Goal: Task Accomplishment & Management: Manage account settings

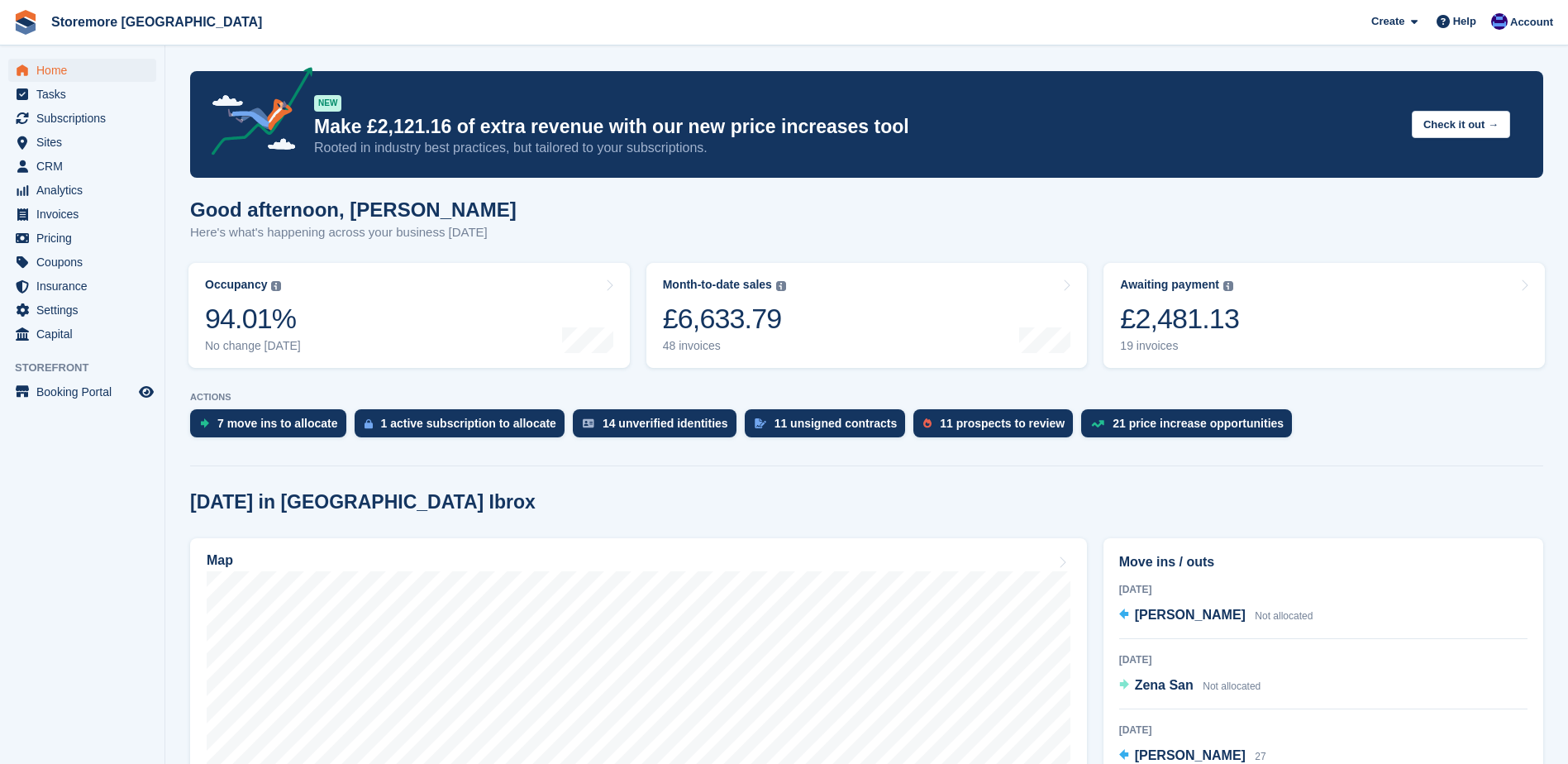
scroll to position [165, 0]
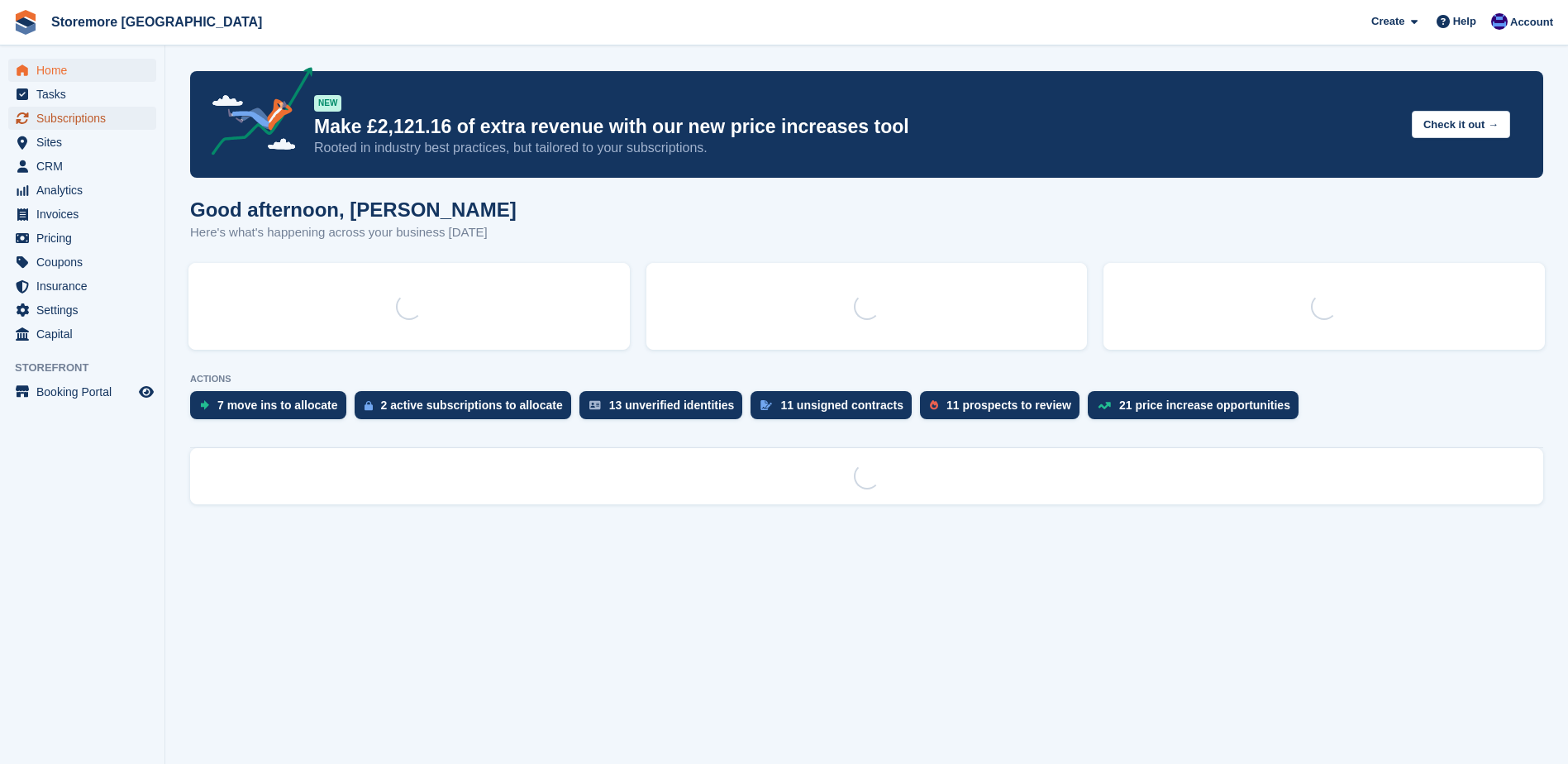
click at [116, 121] on span "Subscriptions" at bounding box center [86, 118] width 99 height 23
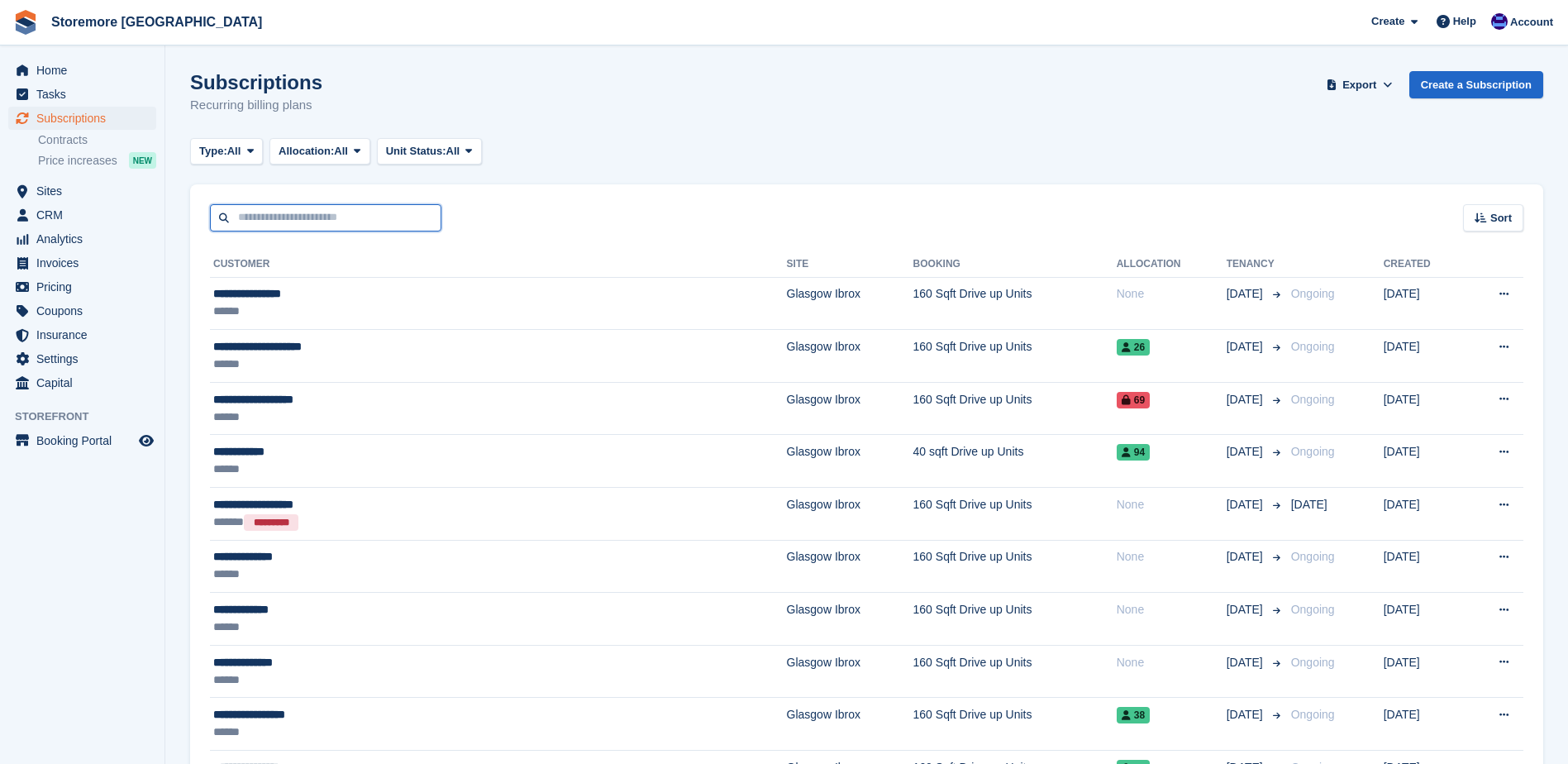
click at [301, 219] on input "text" at bounding box center [326, 217] width 231 height 27
type input "******"
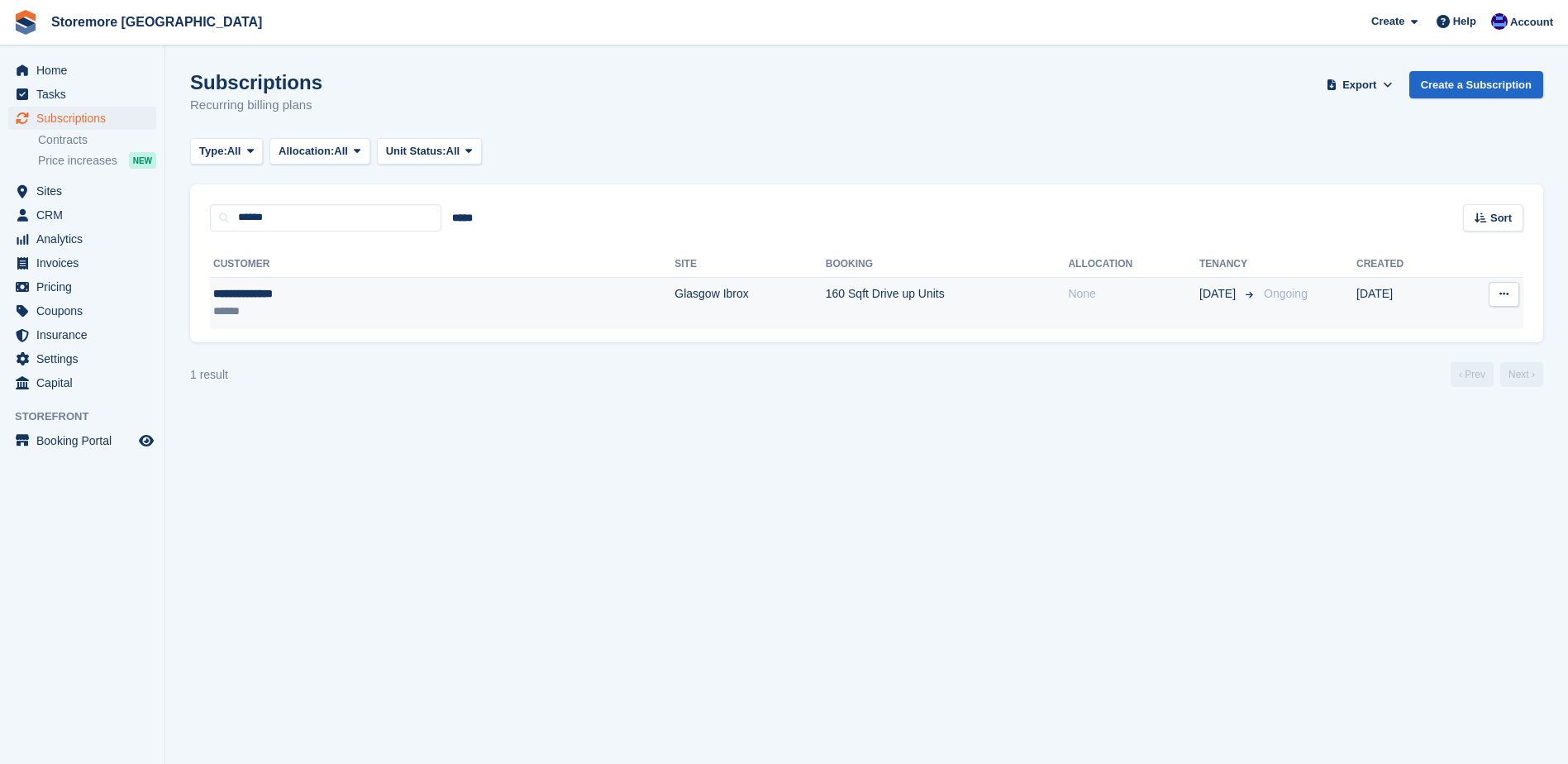
click at [248, 309] on div "******" at bounding box center [326, 312] width 225 height 18
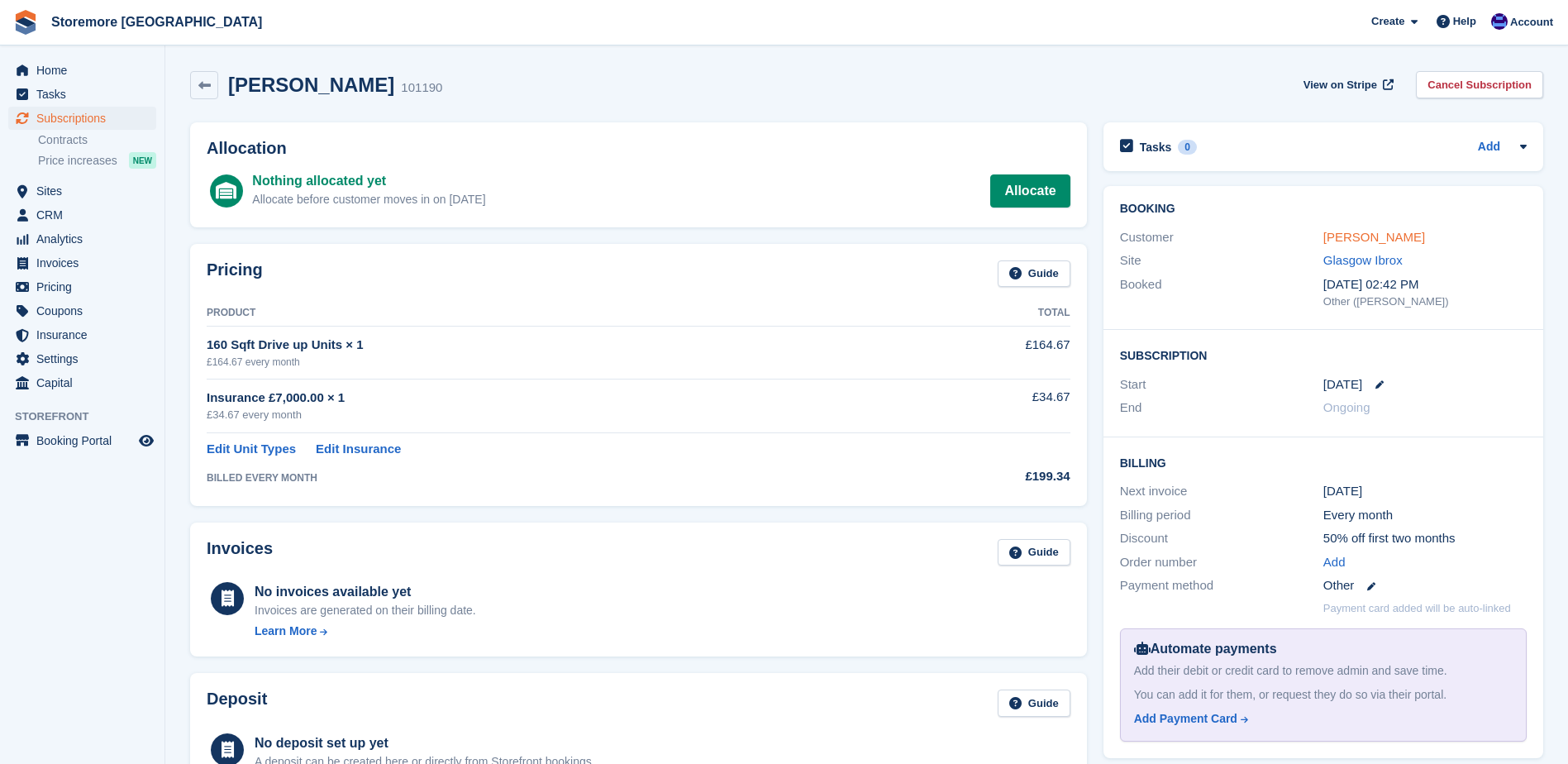
click at [1362, 242] on link "[PERSON_NAME]" at bounding box center [1375, 237] width 102 height 14
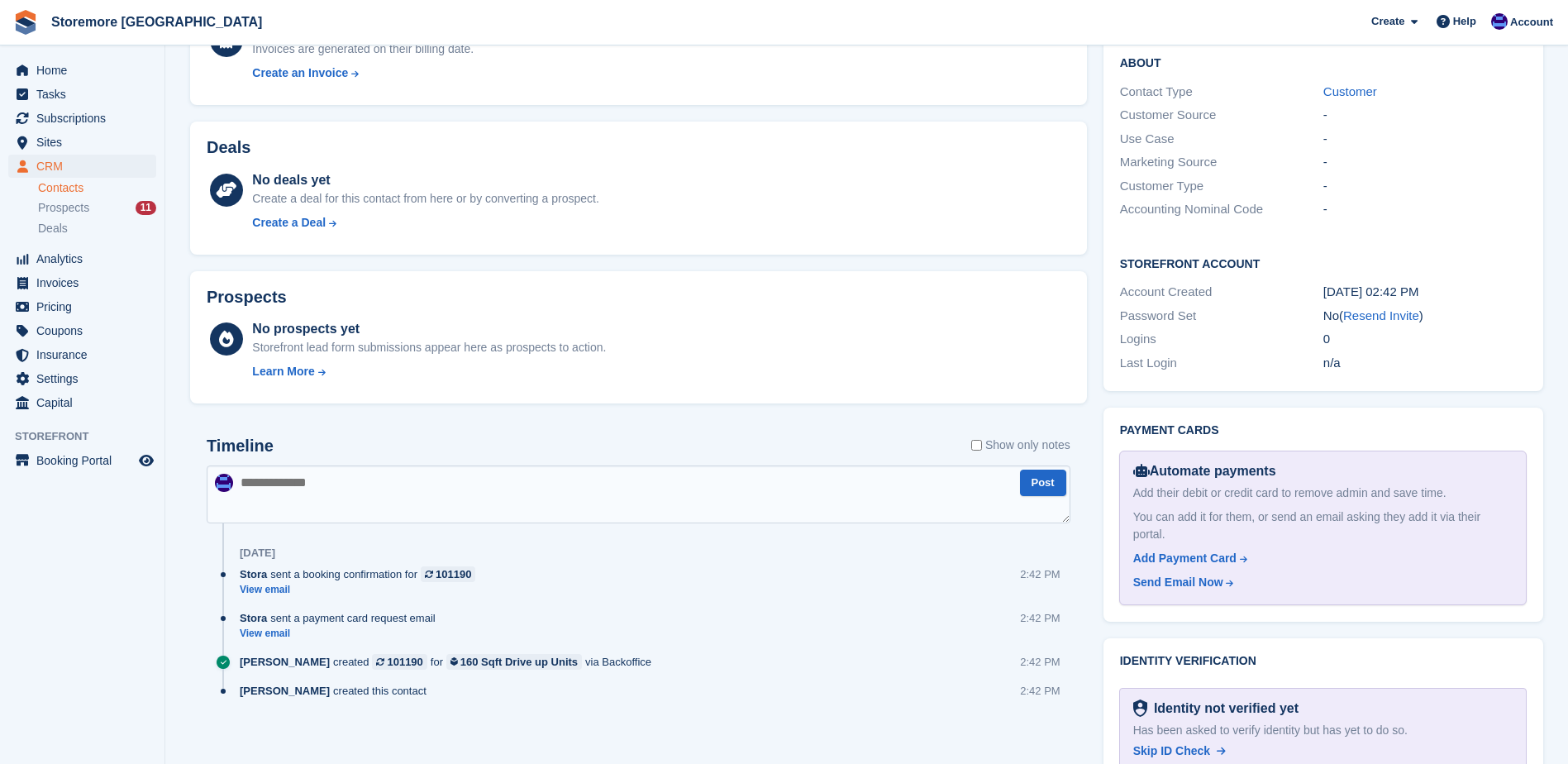
scroll to position [522, 0]
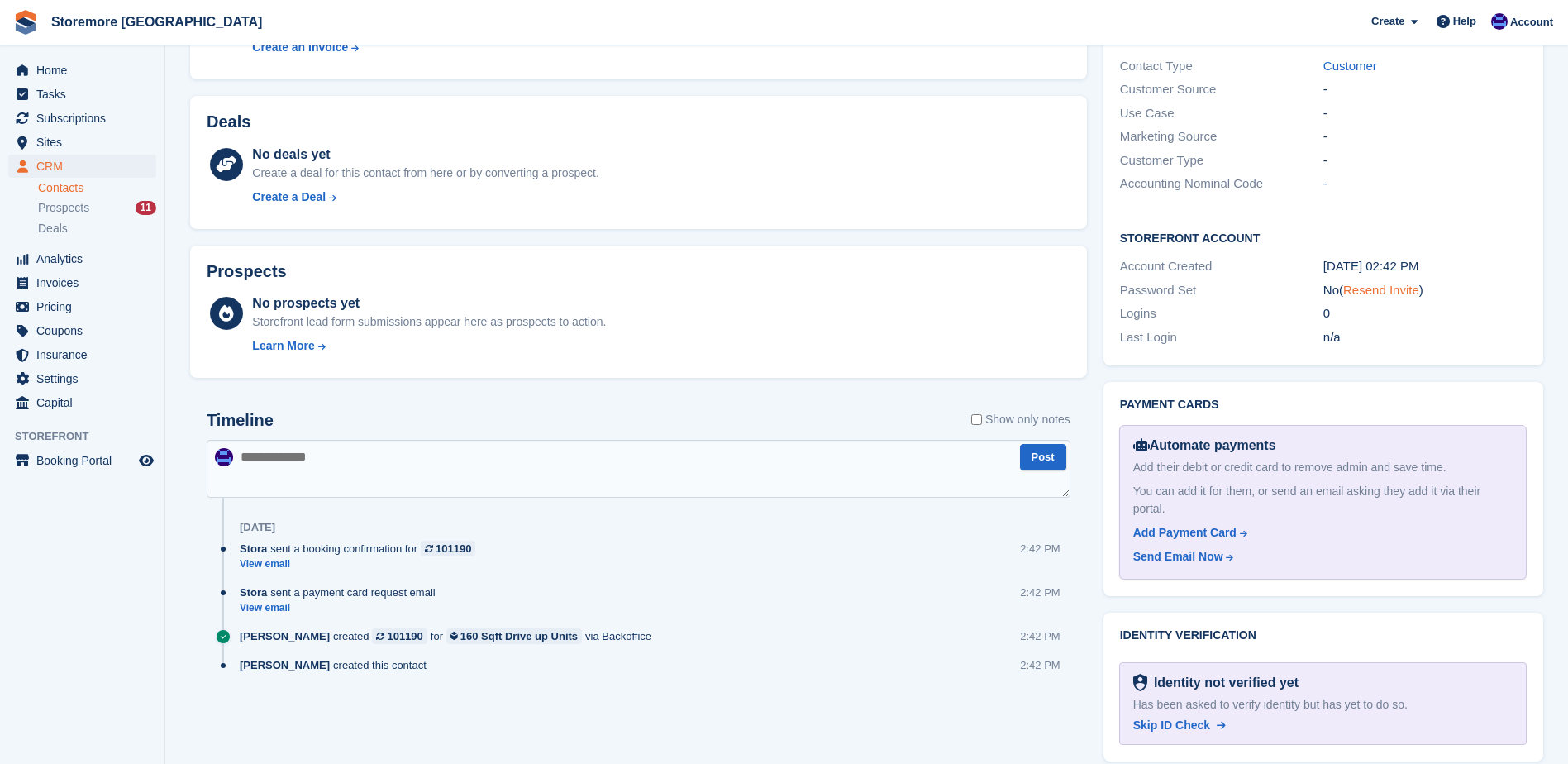
click at [1384, 283] on link "Resend Invite" at bounding box center [1382, 290] width 76 height 14
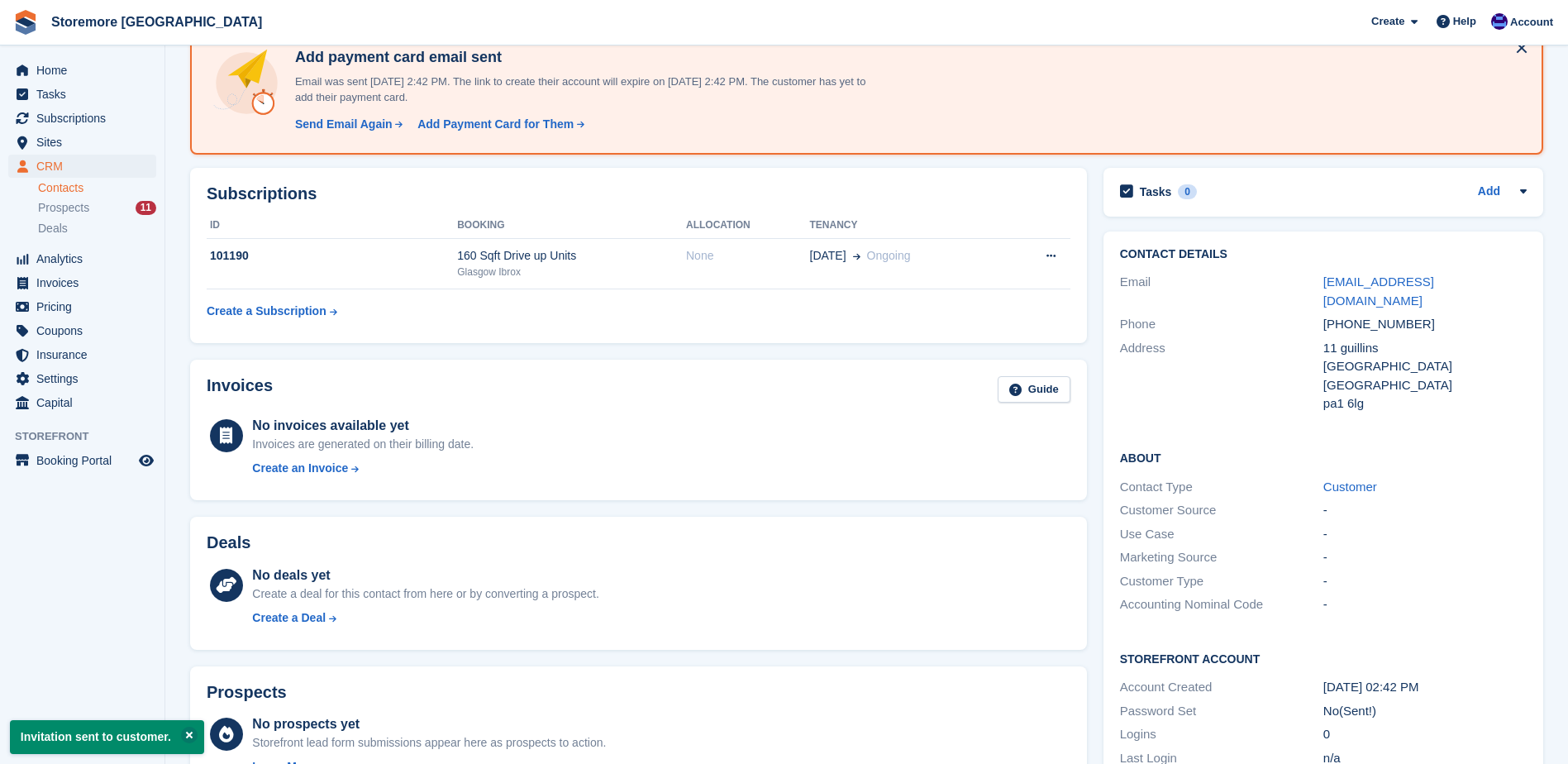
scroll to position [25, 0]
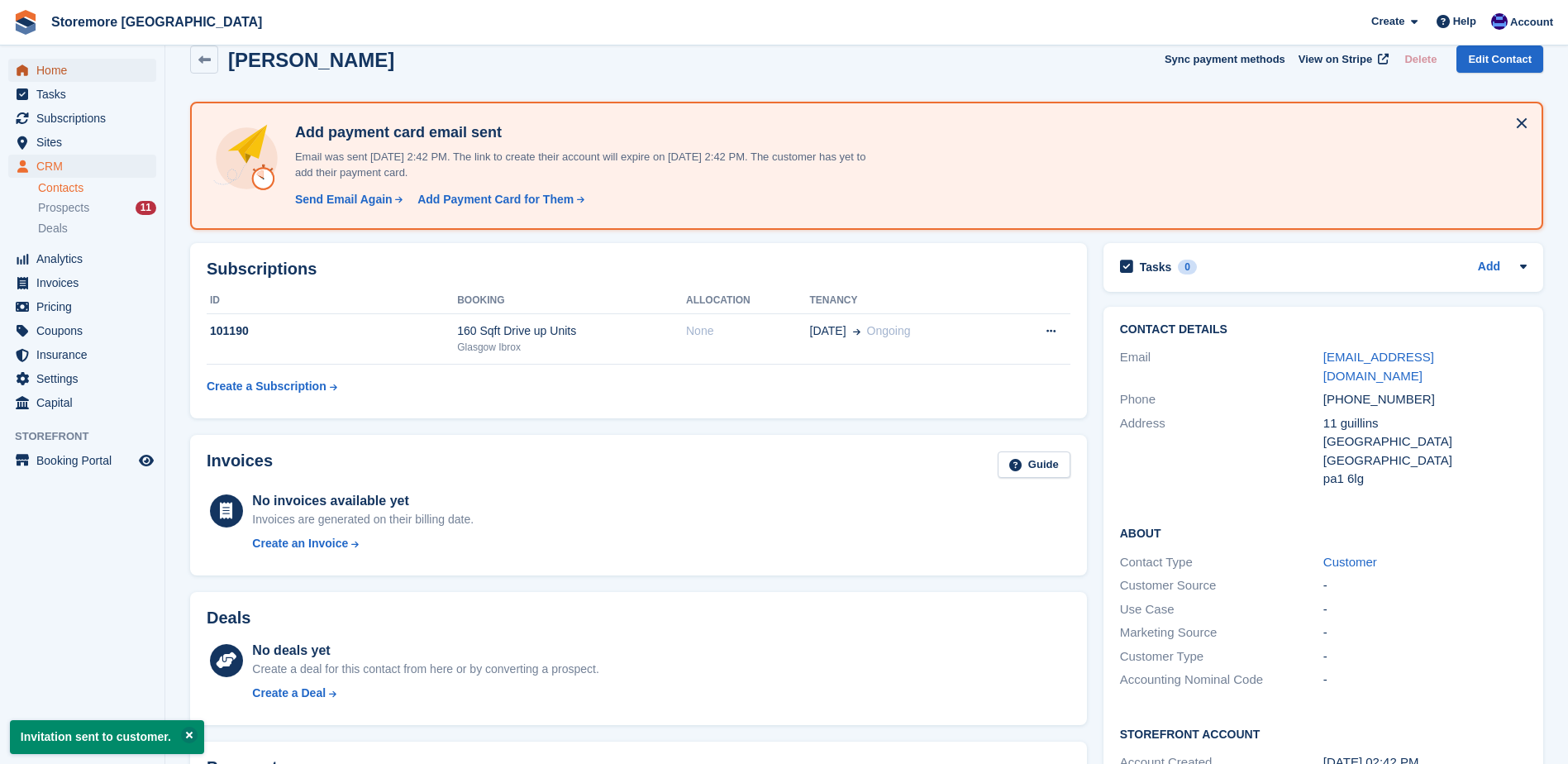
click at [126, 81] on span "Home" at bounding box center [86, 70] width 99 height 23
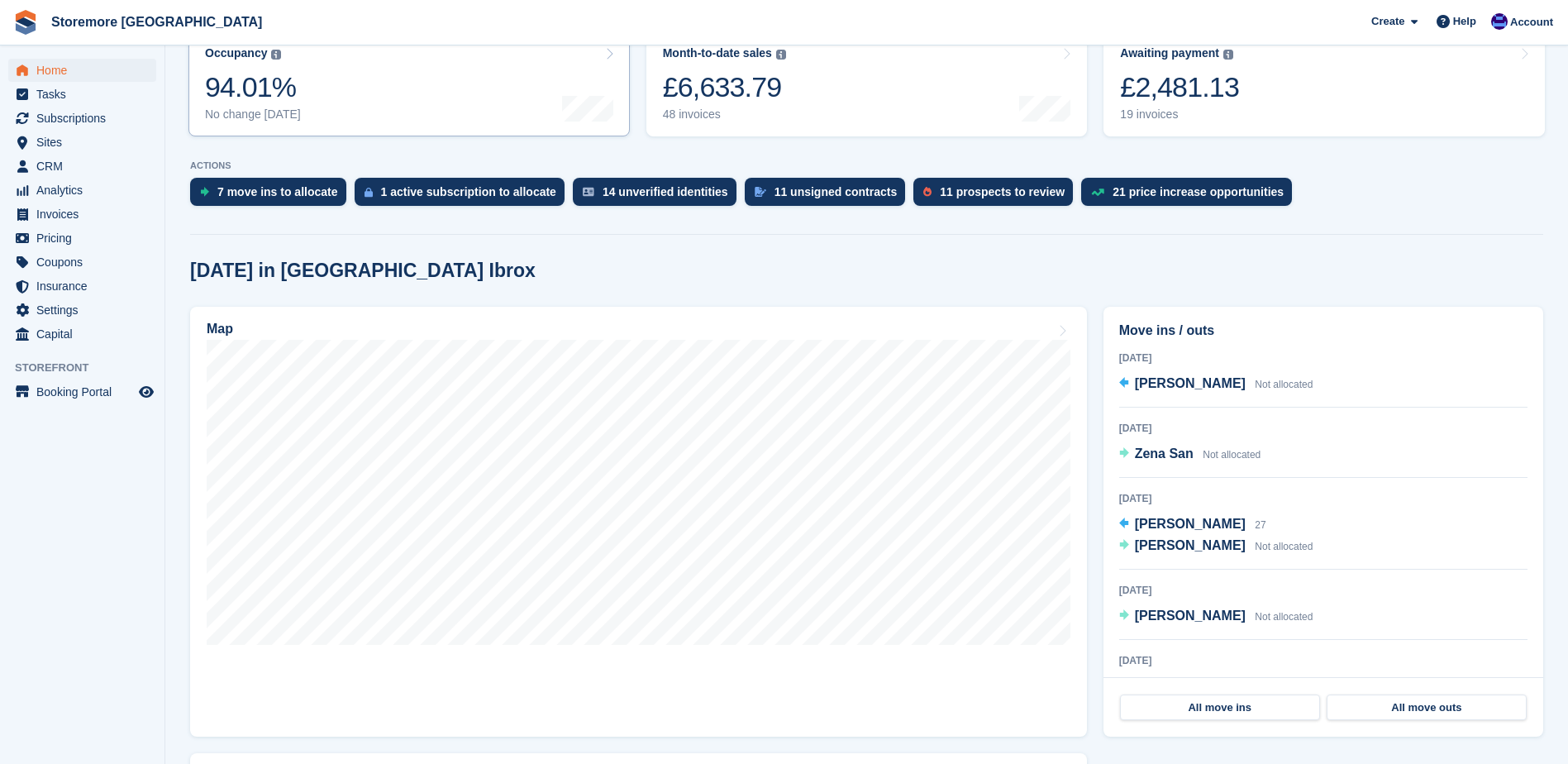
scroll to position [248, 0]
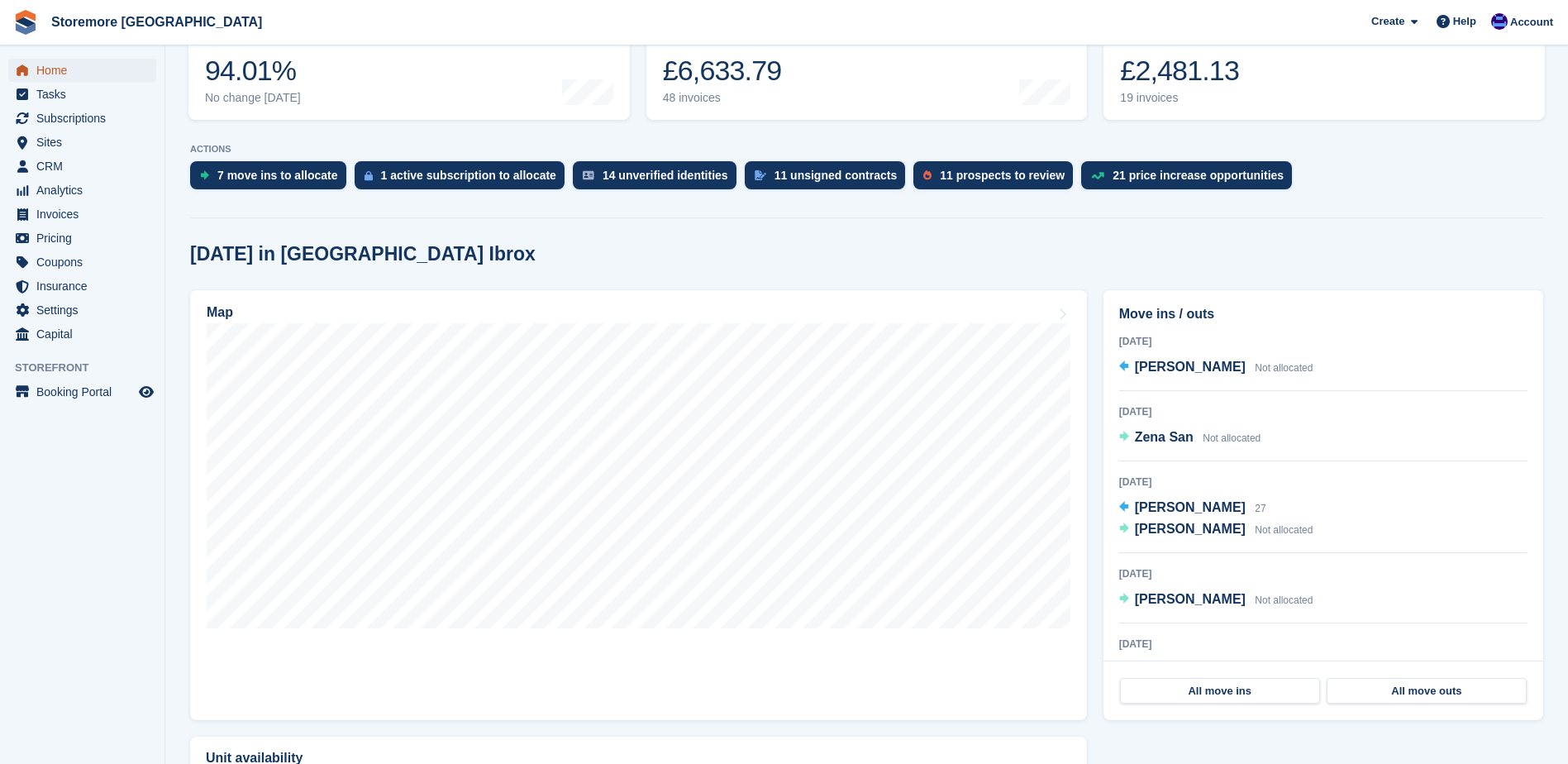
click at [101, 81] on span "Home" at bounding box center [86, 70] width 99 height 23
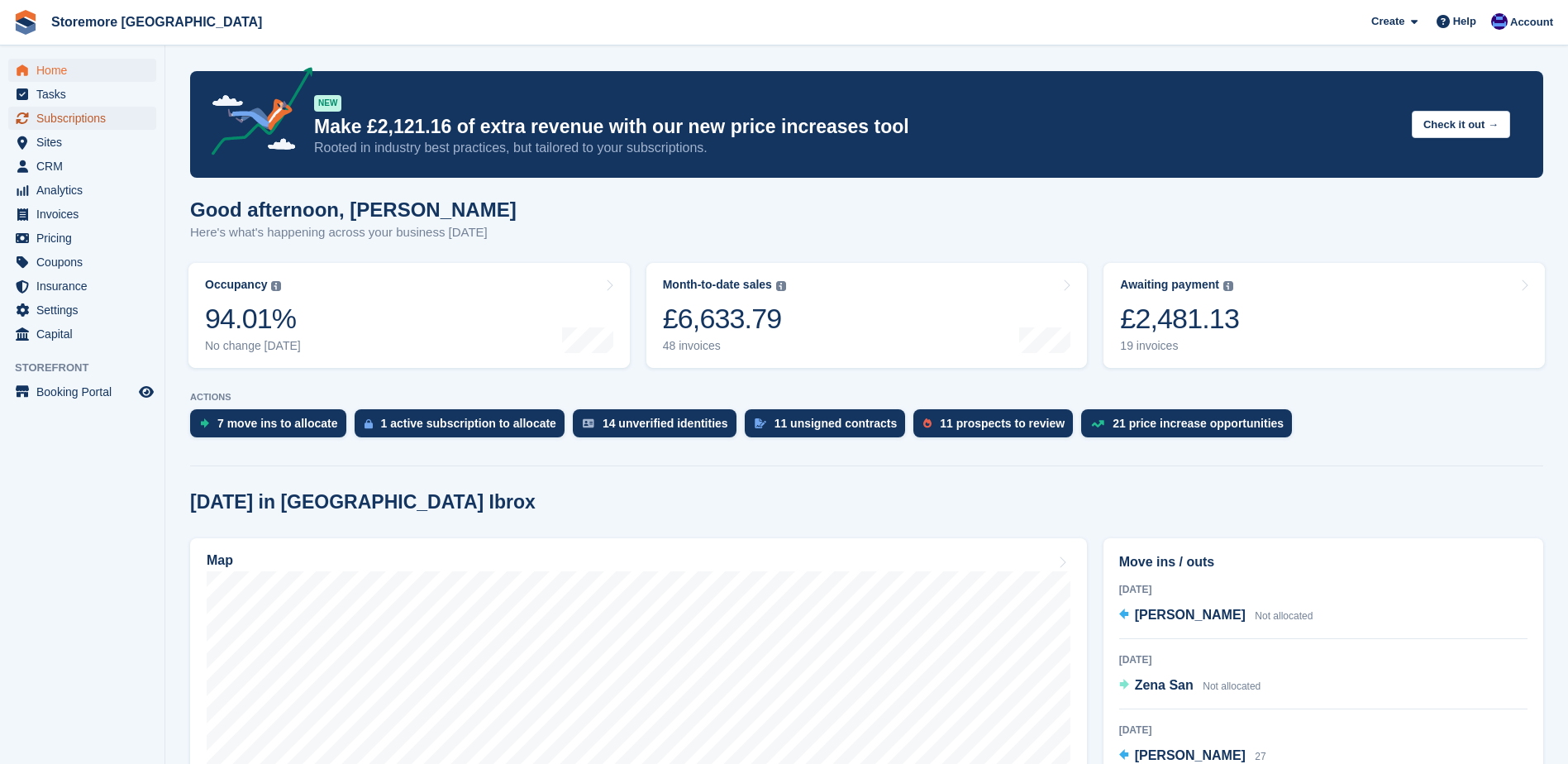
click at [106, 110] on span "Subscriptions" at bounding box center [86, 118] width 99 height 23
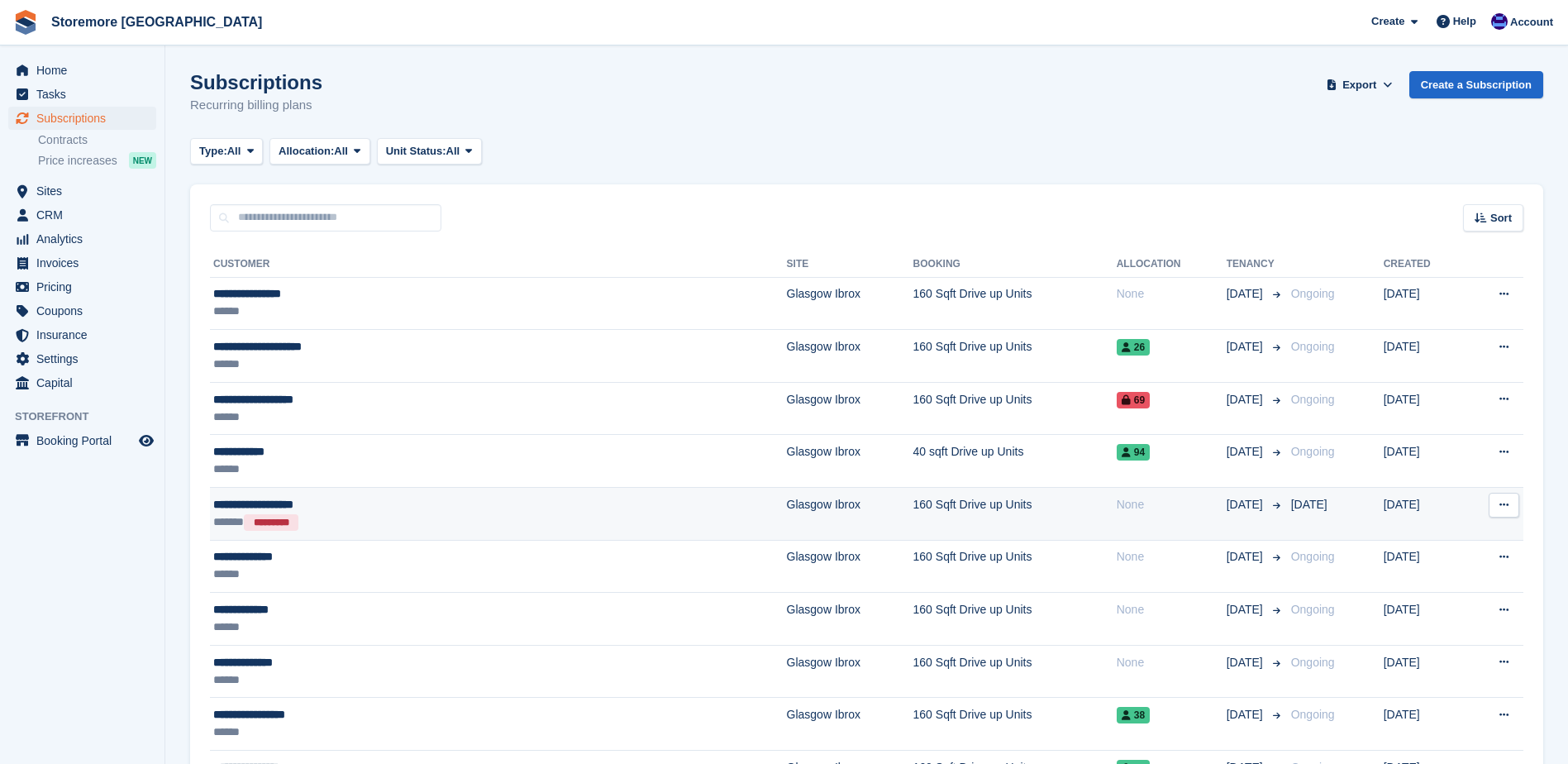
click at [335, 514] on div "****** *********" at bounding box center [381, 522] width 334 height 18
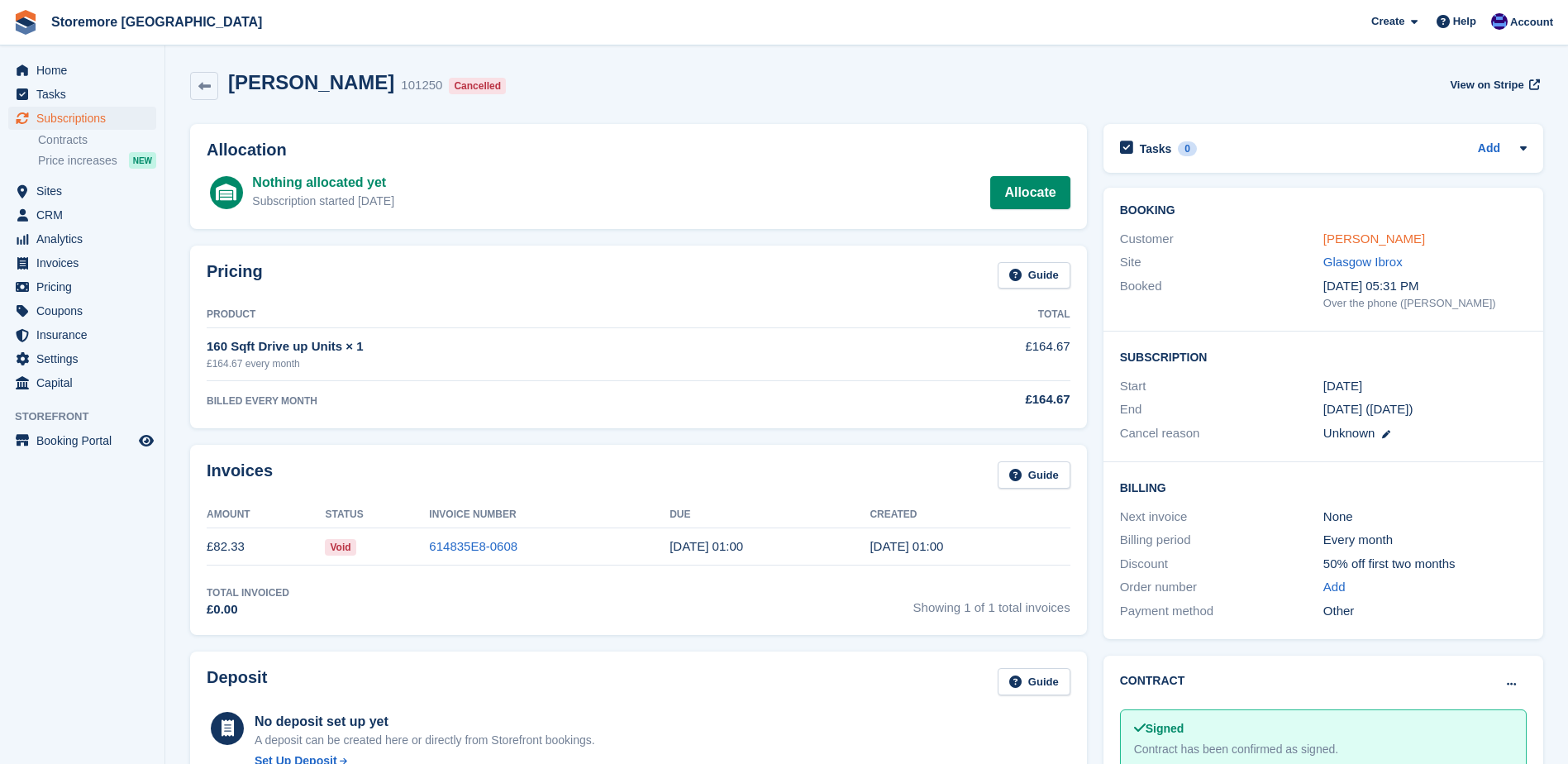
click at [1386, 242] on link "[PERSON_NAME]" at bounding box center [1375, 238] width 102 height 14
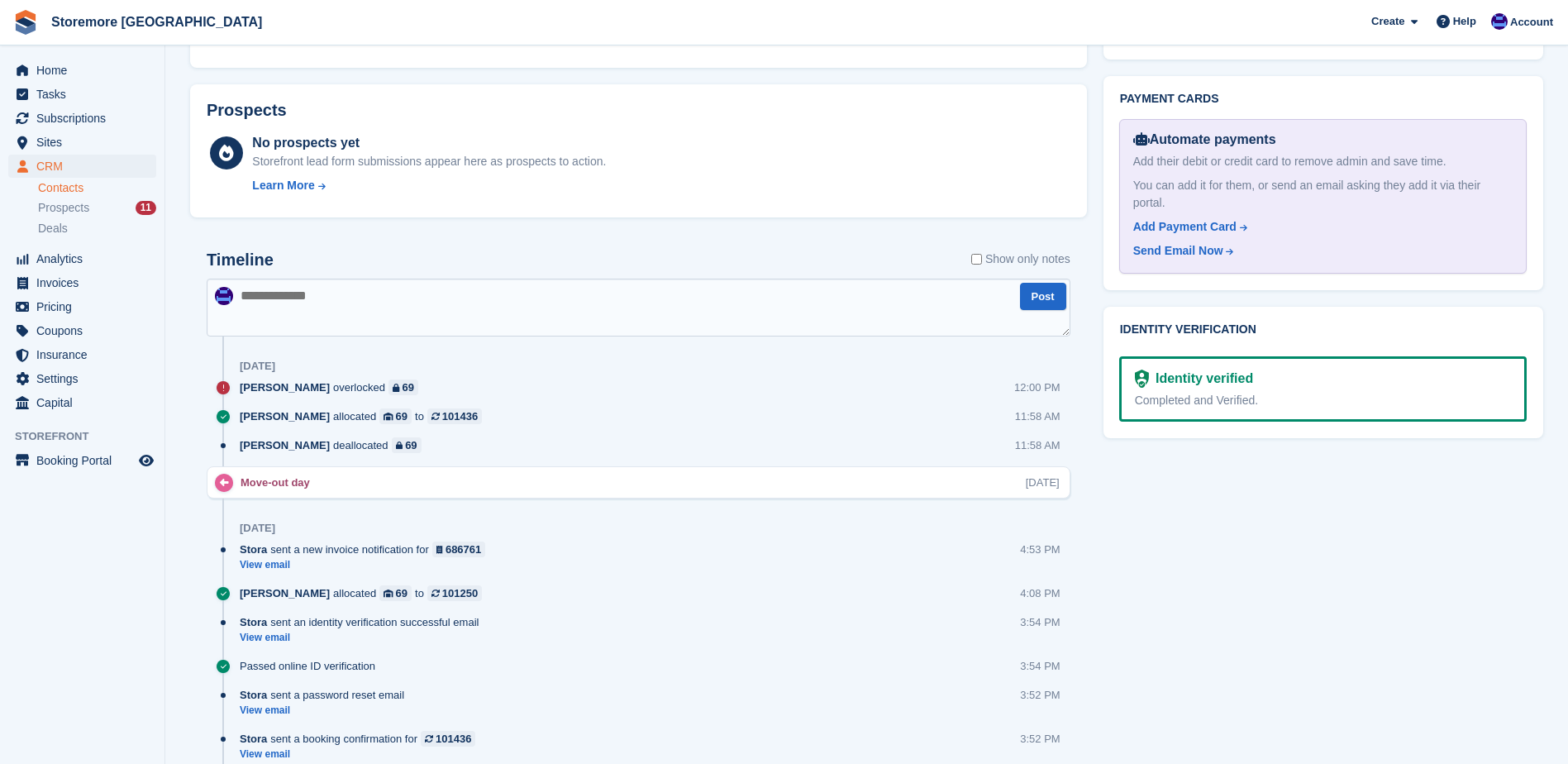
scroll to position [661, 0]
click at [1201, 244] on div "Send Email Now" at bounding box center [1178, 253] width 90 height 18
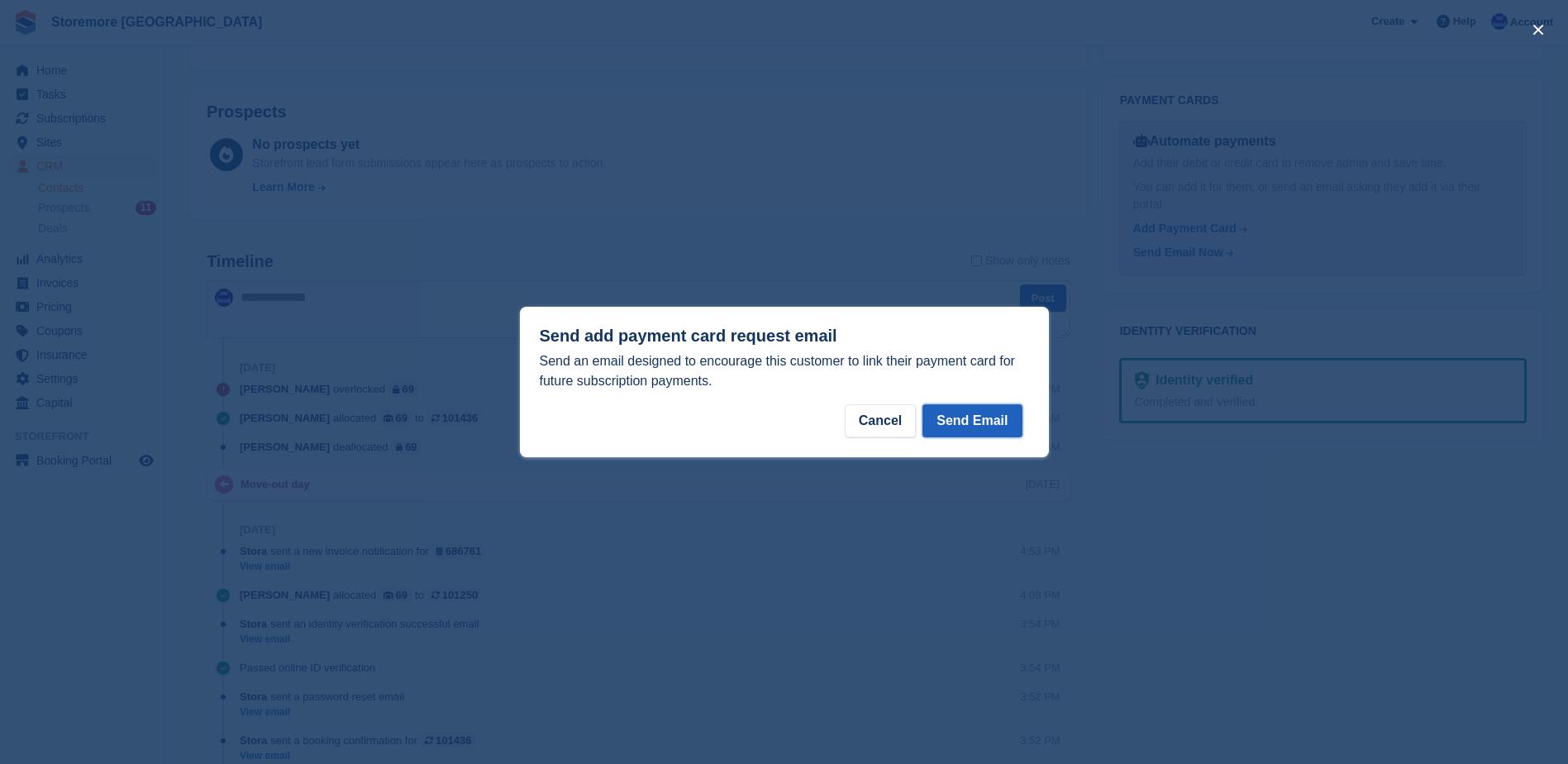
click at [982, 432] on button "Send Email" at bounding box center [972, 421] width 99 height 33
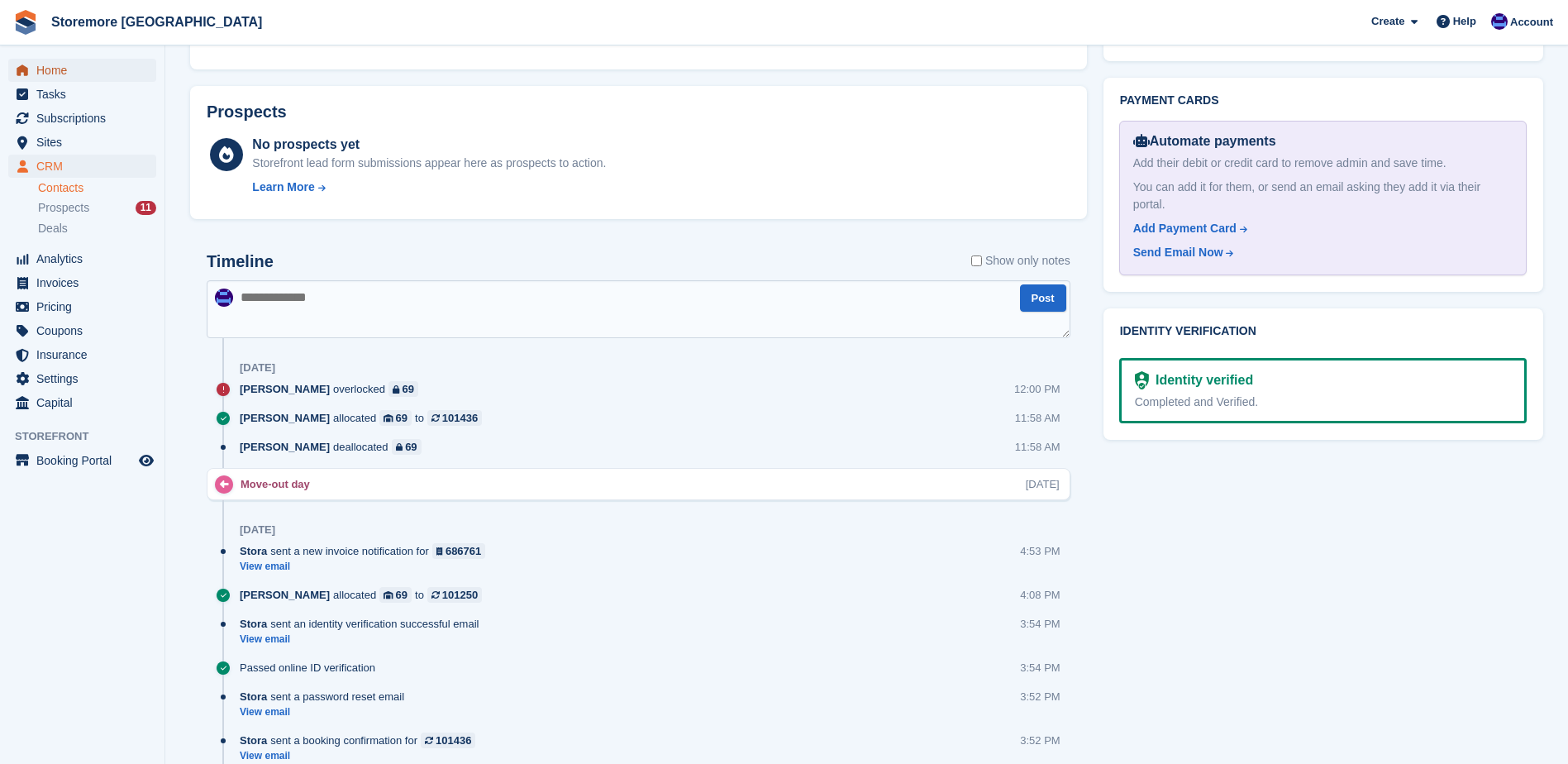
click at [100, 72] on span "Home" at bounding box center [86, 70] width 99 height 23
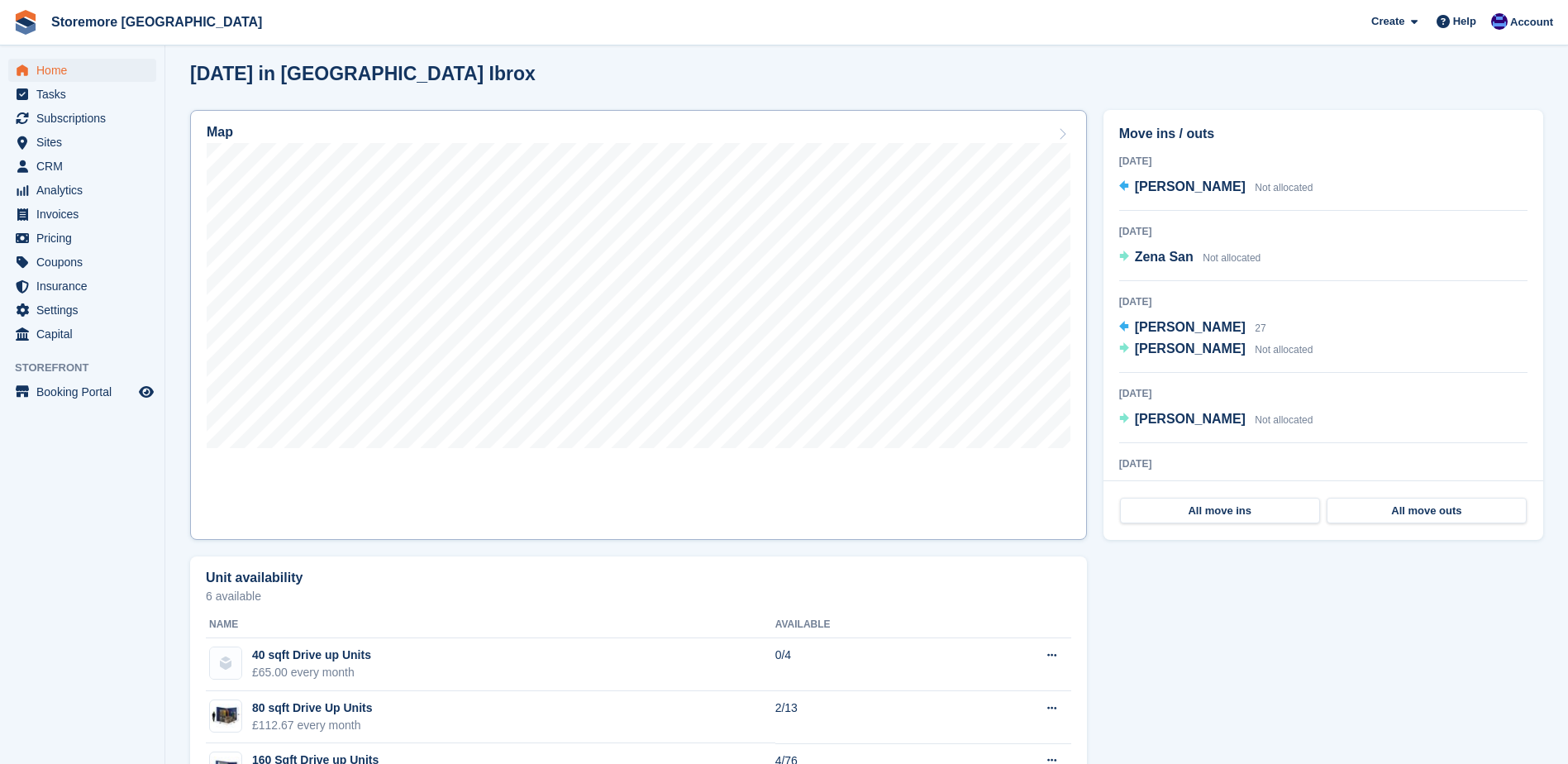
scroll to position [333, 0]
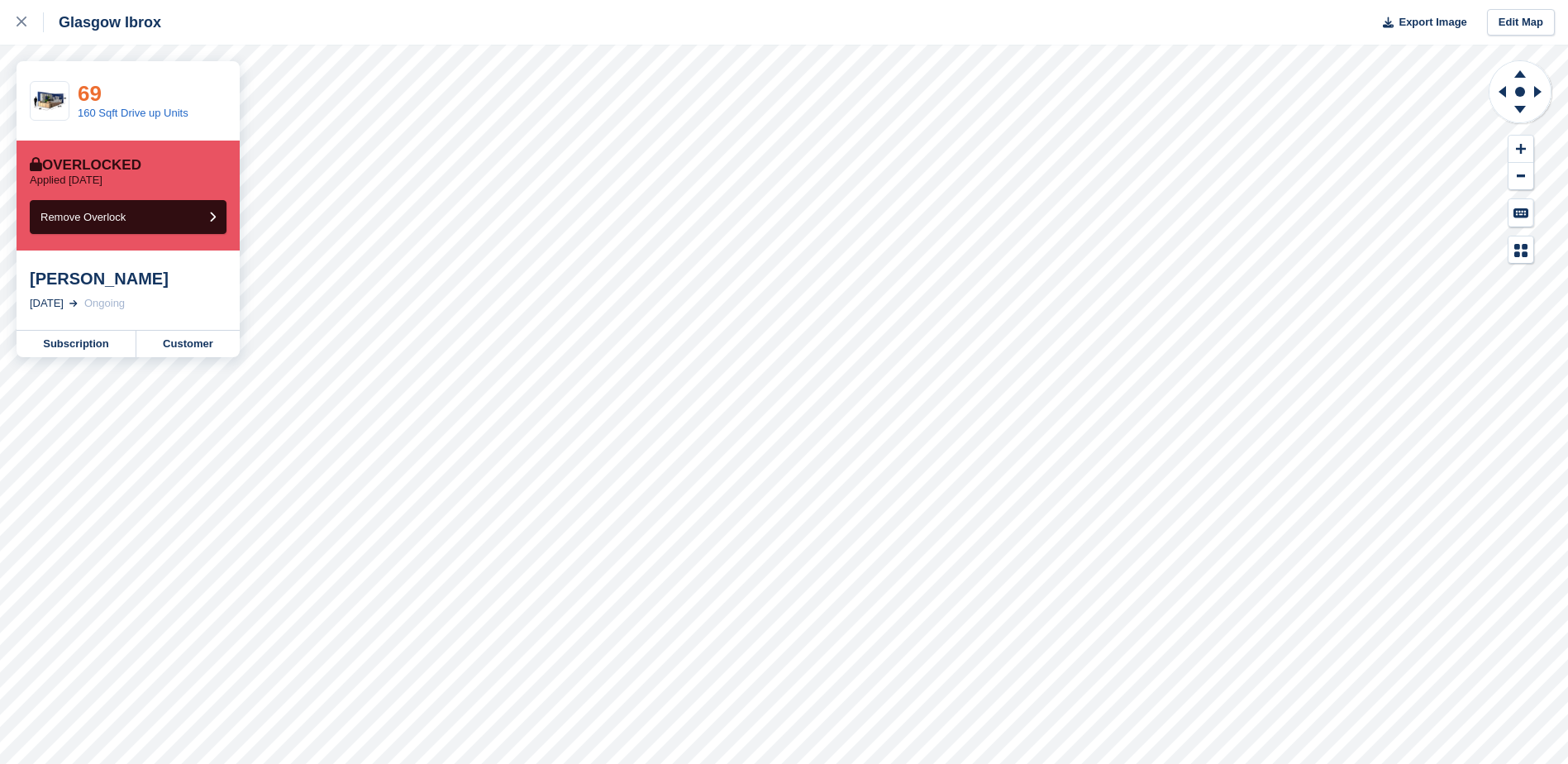
click at [82, 84] on link "69" at bounding box center [89, 94] width 24 height 25
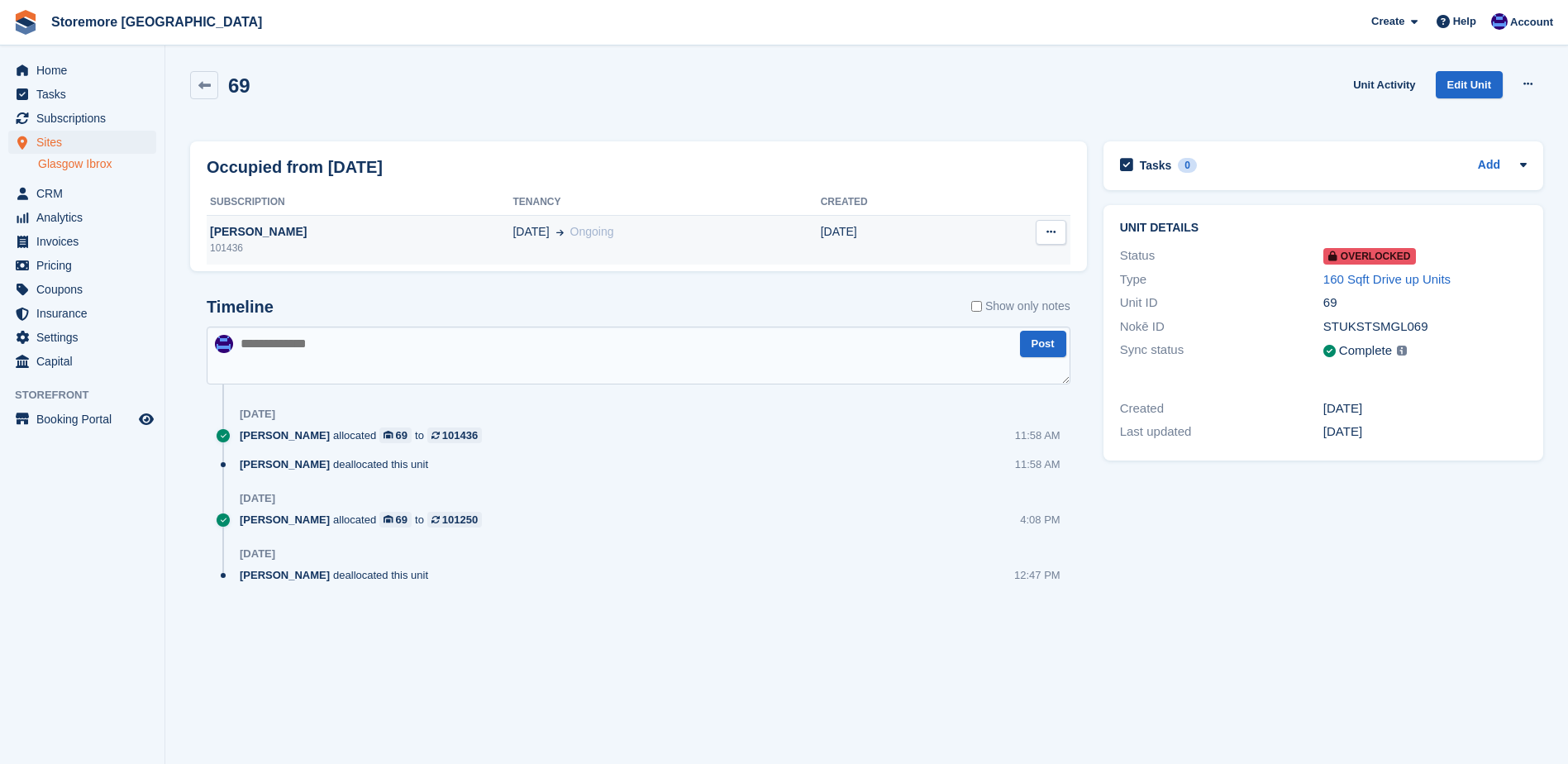
click at [287, 231] on div "miss Shannon Gordon" at bounding box center [359, 232] width 306 height 18
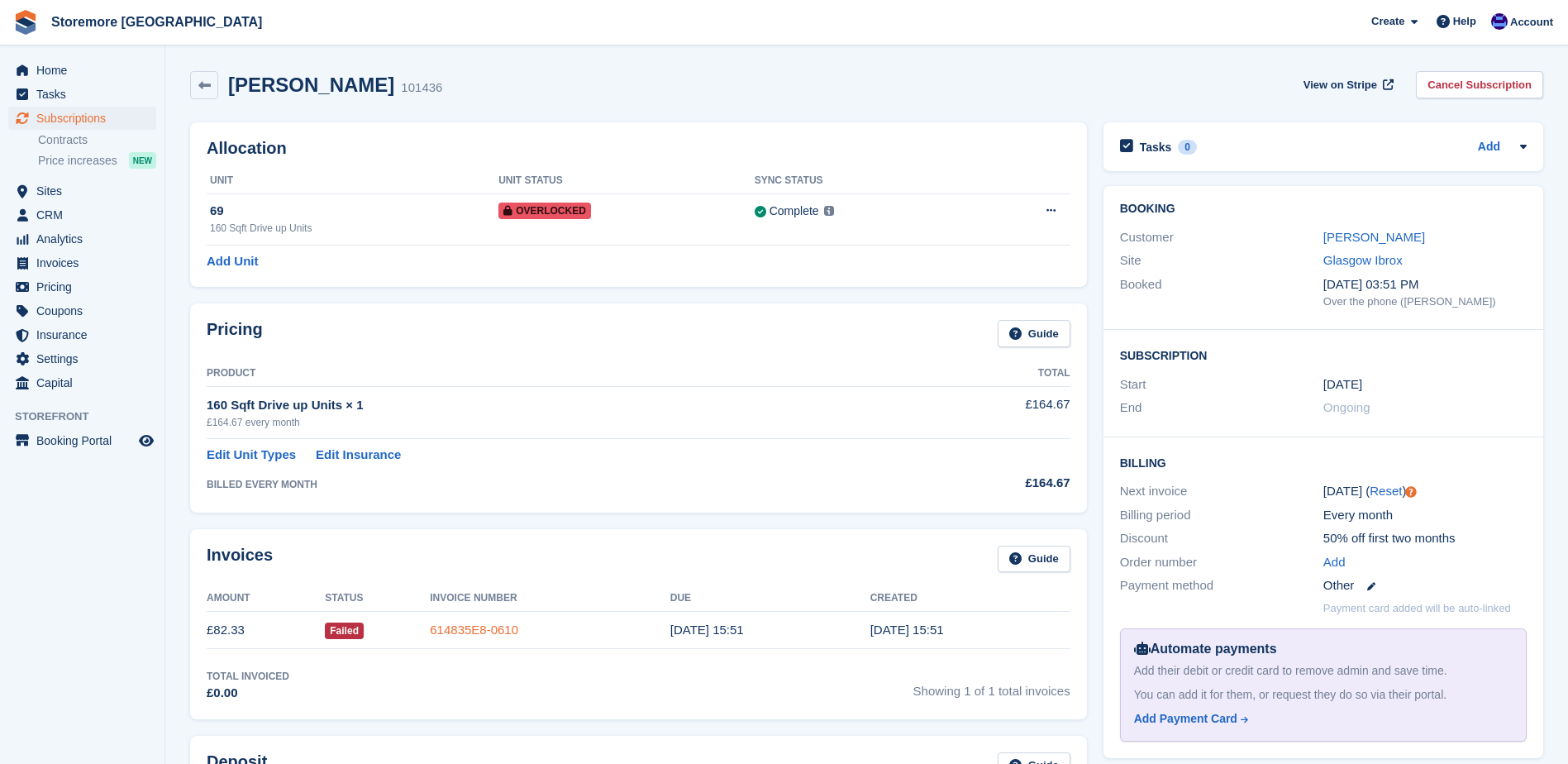
click at [500, 623] on link "614835E8-0610" at bounding box center [474, 629] width 88 height 14
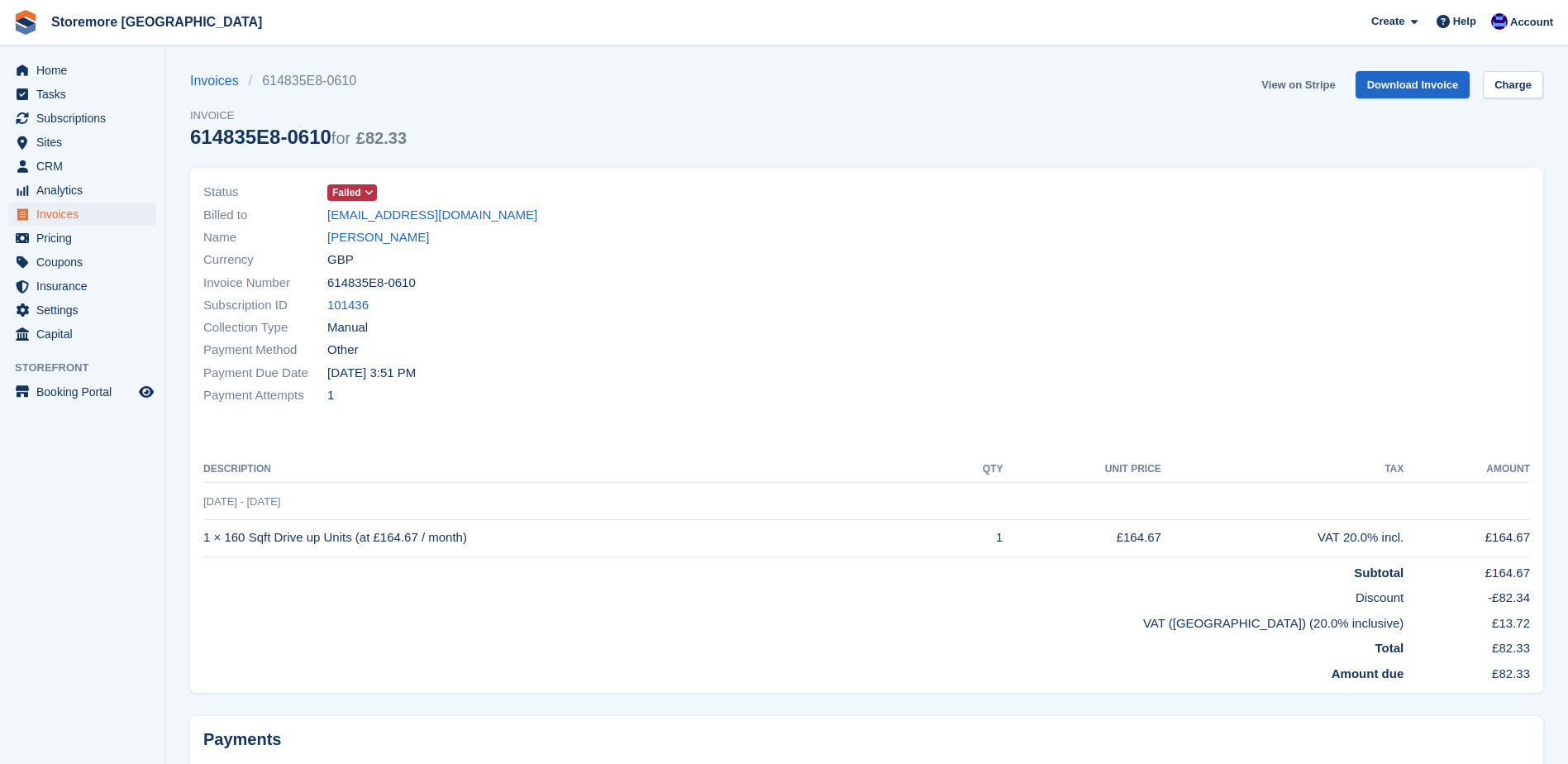
click at [1308, 95] on link "View on Stripe" at bounding box center [1298, 84] width 87 height 27
click at [75, 74] on span "Home" at bounding box center [86, 70] width 99 height 23
